Goal: Information Seeking & Learning: Learn about a topic

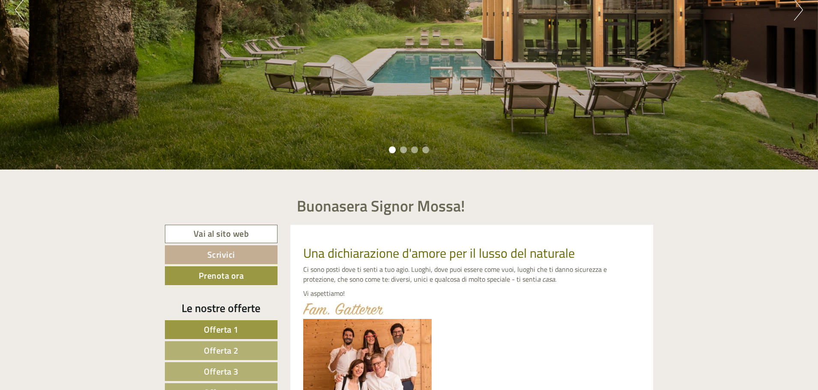
scroll to position [386, 0]
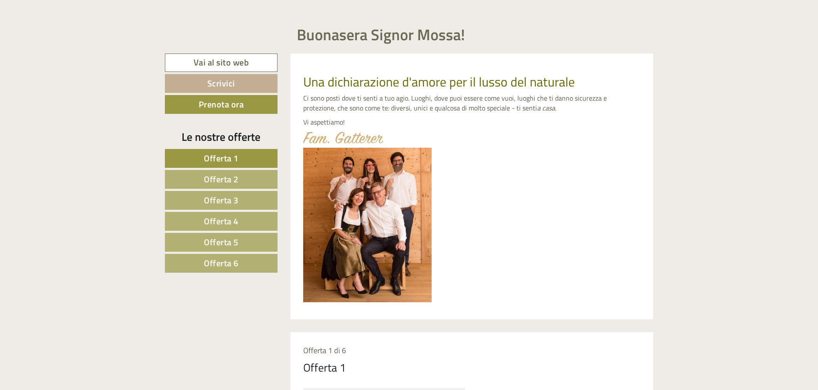
click at [266, 157] on link "Offerta 1" at bounding box center [221, 158] width 113 height 19
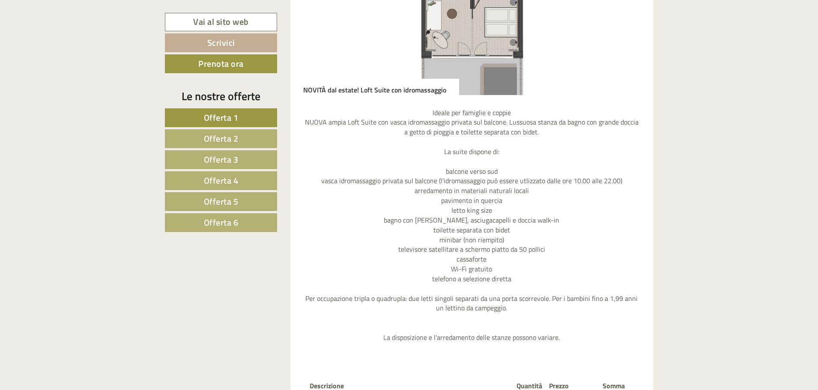
click at [227, 116] on span "Offerta 1" at bounding box center [221, 117] width 35 height 13
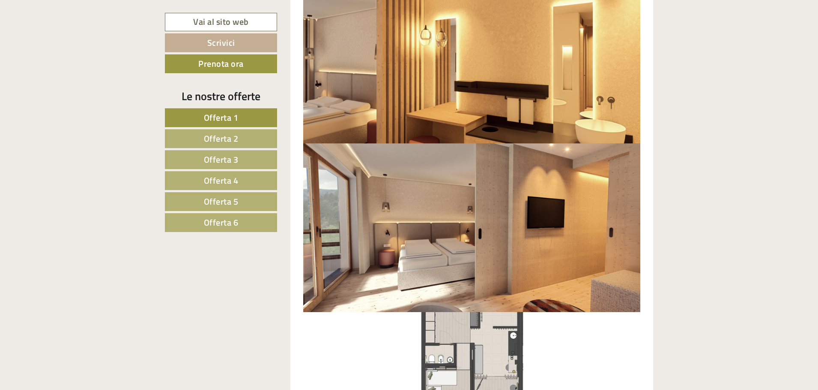
scroll to position [975, 0]
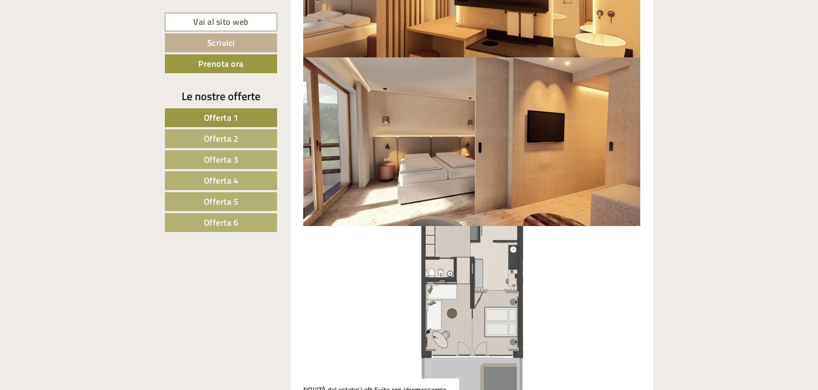
click at [232, 143] on span "Offerta 2" at bounding box center [221, 138] width 35 height 13
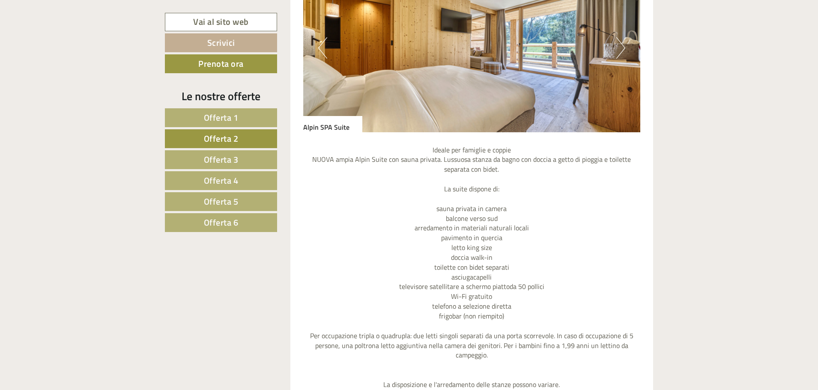
scroll to position [1104, 0]
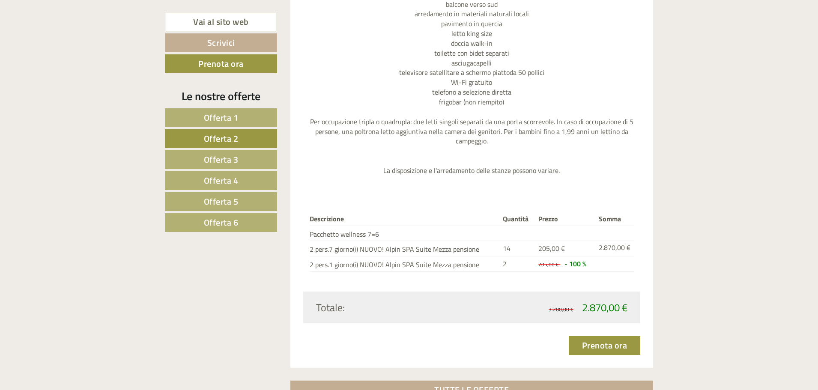
click at [241, 160] on link "Offerta 3" at bounding box center [221, 159] width 112 height 19
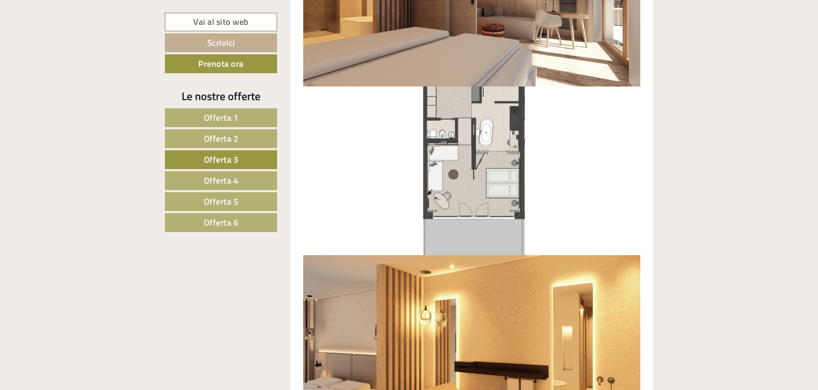
click at [226, 153] on span "Offerta 3" at bounding box center [221, 159] width 35 height 13
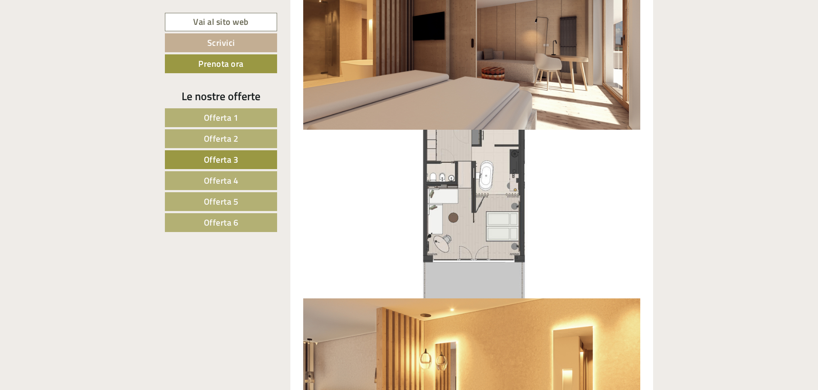
scroll to position [1146, 0]
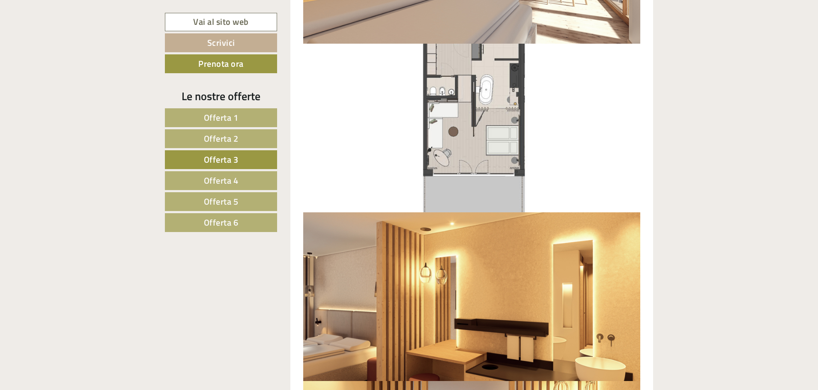
click at [235, 180] on span "Offerta 4" at bounding box center [221, 180] width 35 height 13
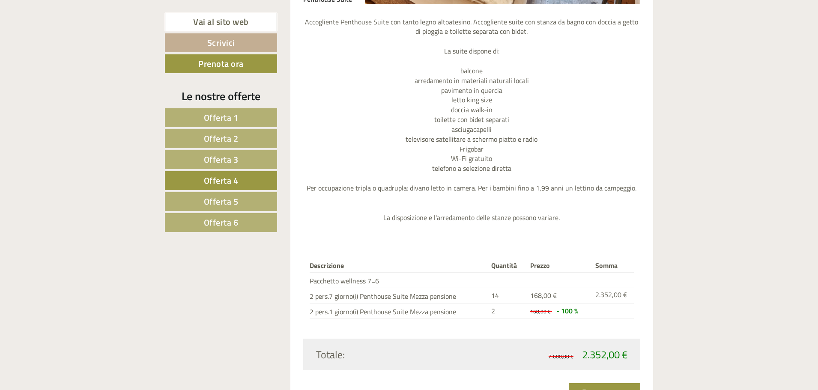
scroll to position [1104, 0]
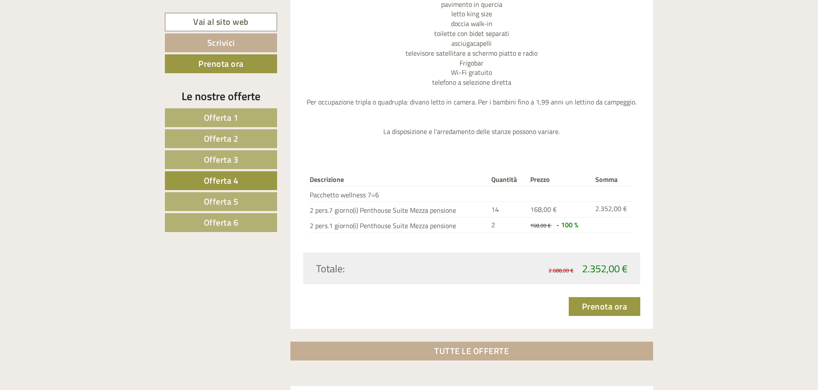
click at [250, 206] on link "Offerta 5" at bounding box center [221, 201] width 112 height 19
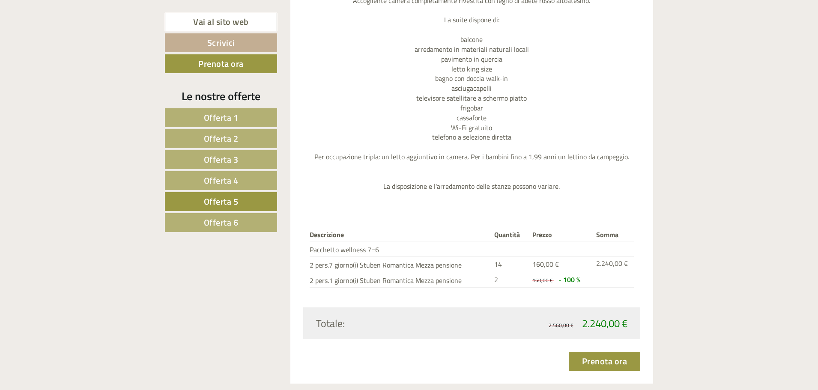
scroll to position [1146, 0]
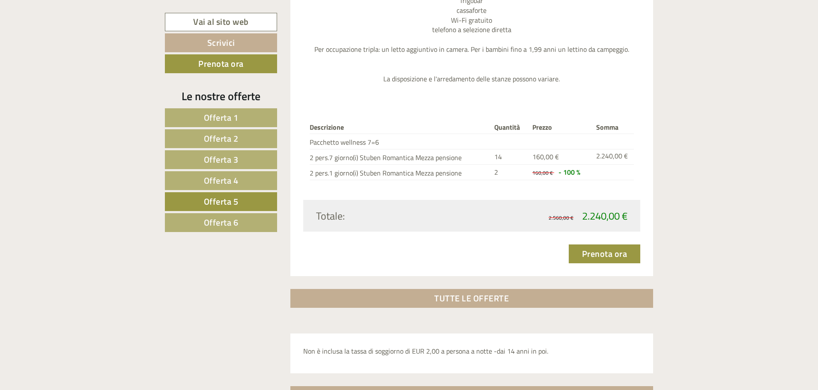
click at [230, 222] on span "Offerta 6" at bounding box center [221, 222] width 35 height 13
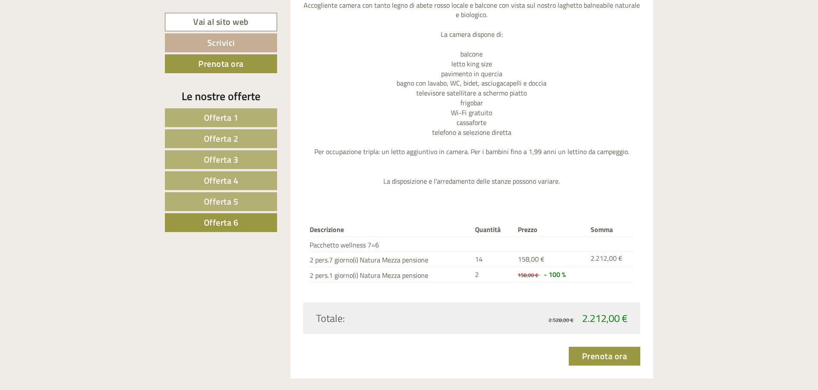
scroll to position [1104, 0]
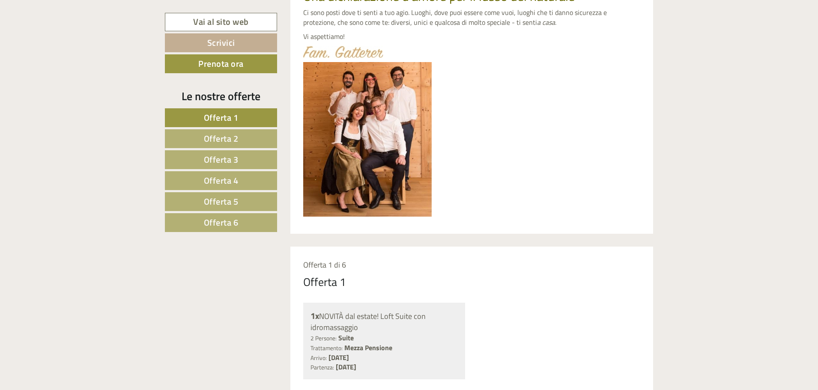
scroll to position [470, 0]
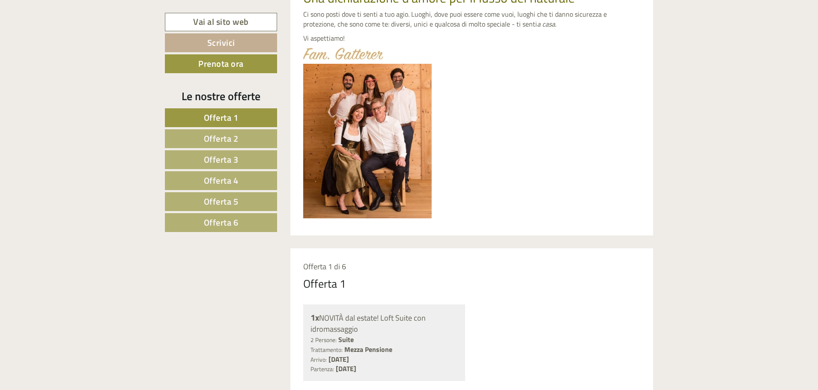
click at [184, 222] on link "Offerta 6" at bounding box center [221, 222] width 112 height 19
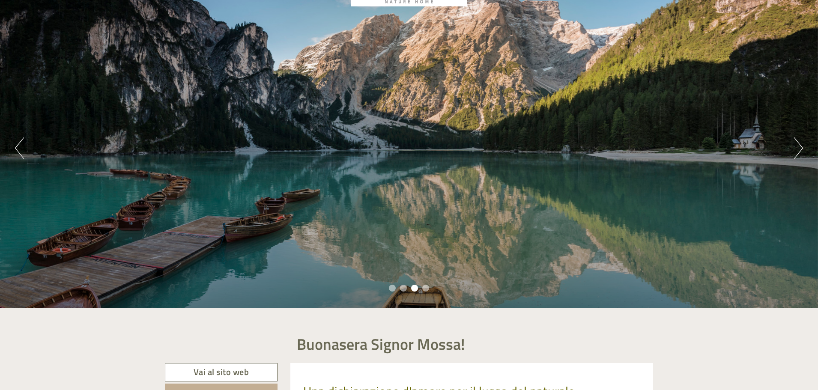
scroll to position [75, 0]
click at [796, 147] on button "Next" at bounding box center [798, 148] width 9 height 21
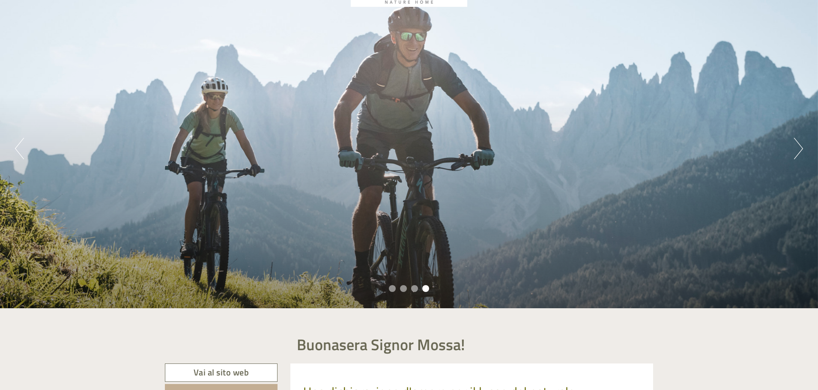
click at [796, 147] on button "Next" at bounding box center [798, 148] width 9 height 21
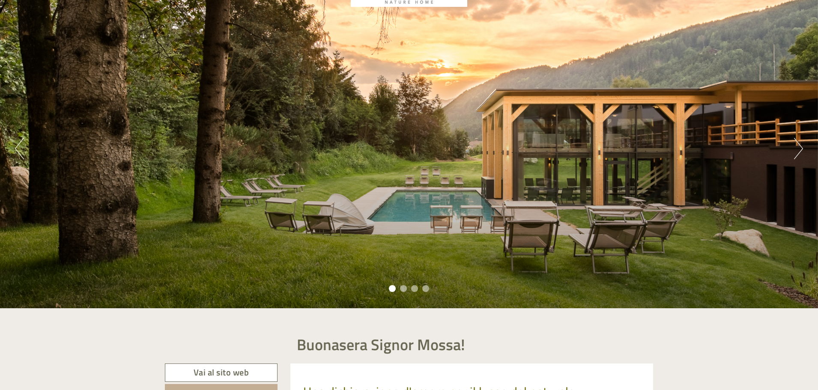
click at [796, 147] on button "Next" at bounding box center [798, 148] width 9 height 21
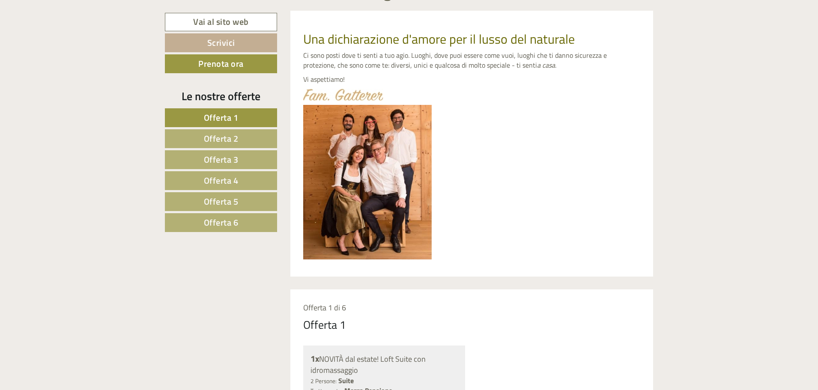
scroll to position [427, 0]
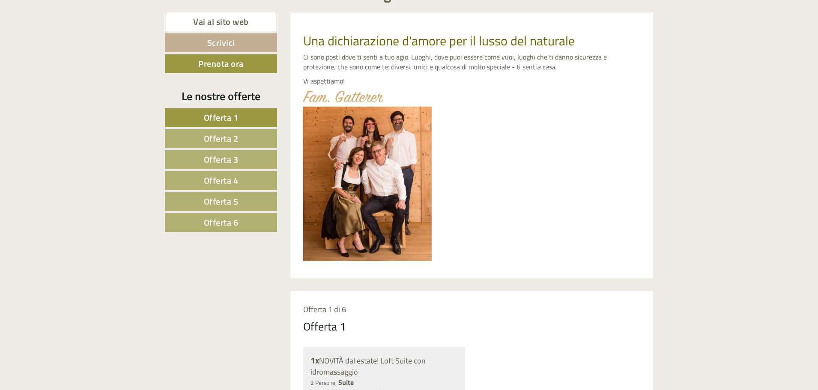
click at [215, 222] on span "Offerta 6" at bounding box center [221, 222] width 35 height 13
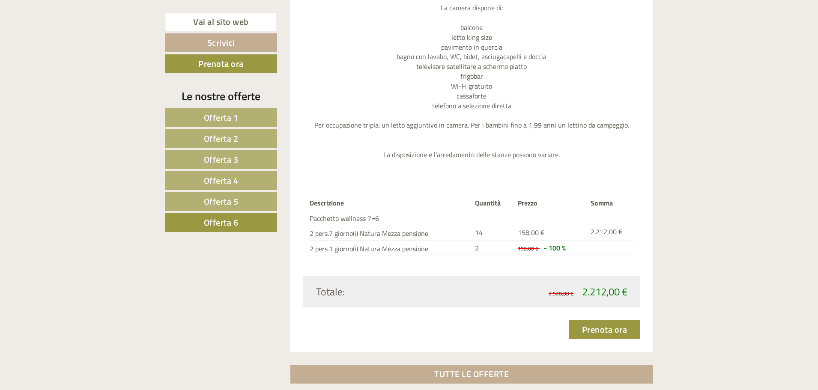
scroll to position [975, 0]
